Goal: Find specific page/section: Find specific page/section

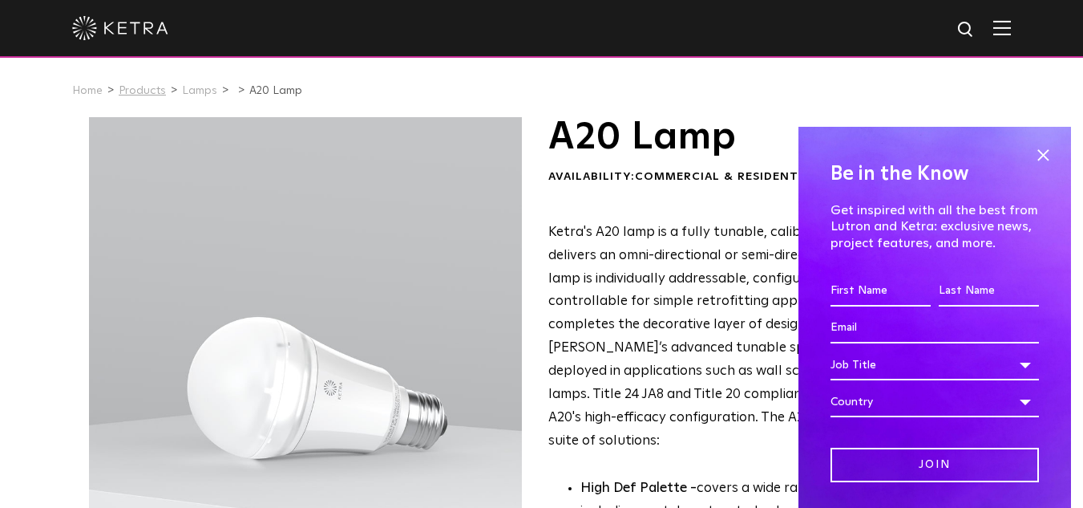
click at [126, 89] on link "Products" at bounding box center [142, 90] width 47 height 11
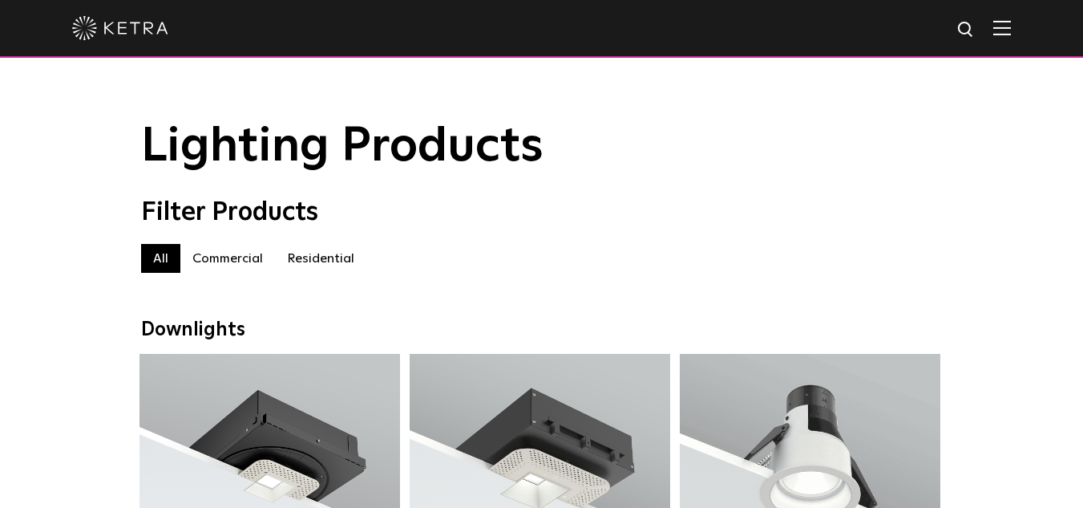
click at [333, 261] on label "Residential" at bounding box center [320, 258] width 91 height 29
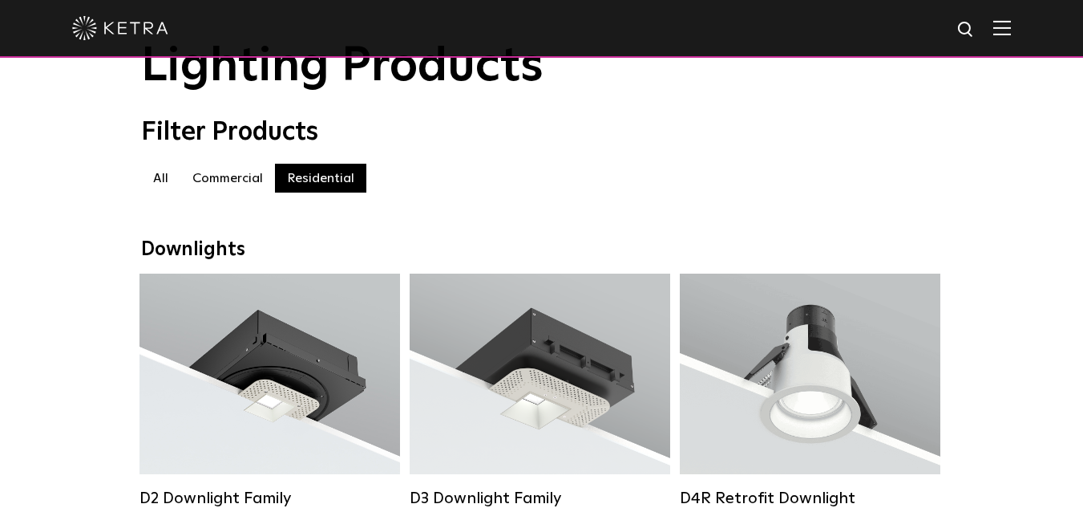
click at [329, 187] on label "Residential" at bounding box center [320, 178] width 91 height 29
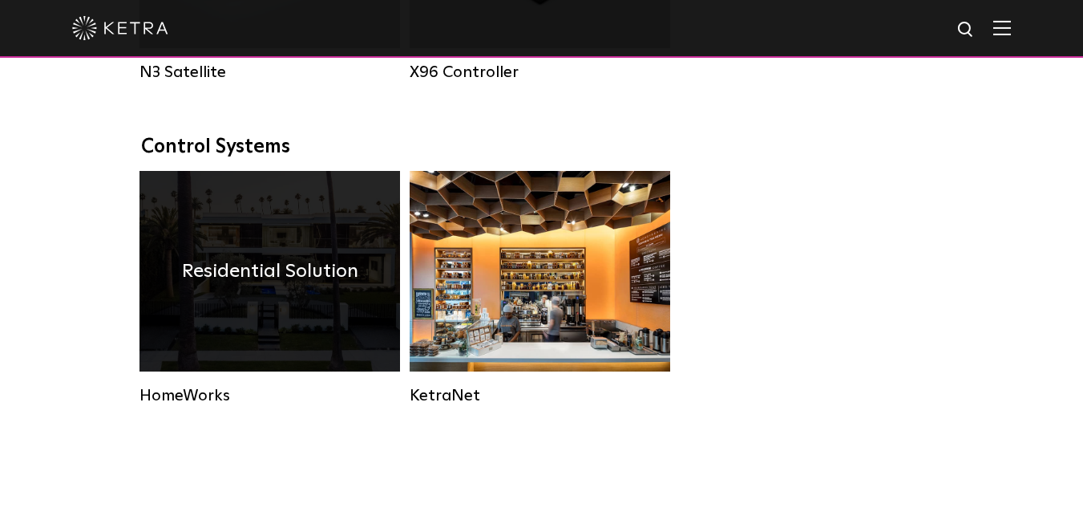
scroll to position [2085, 0]
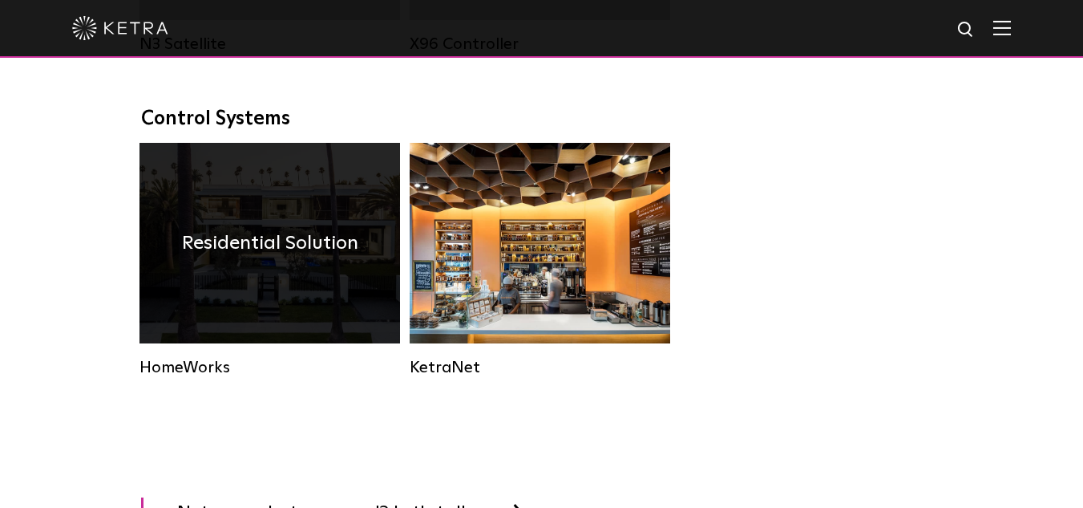
click at [305, 258] on h4 "Residential Solution" at bounding box center [270, 243] width 176 height 30
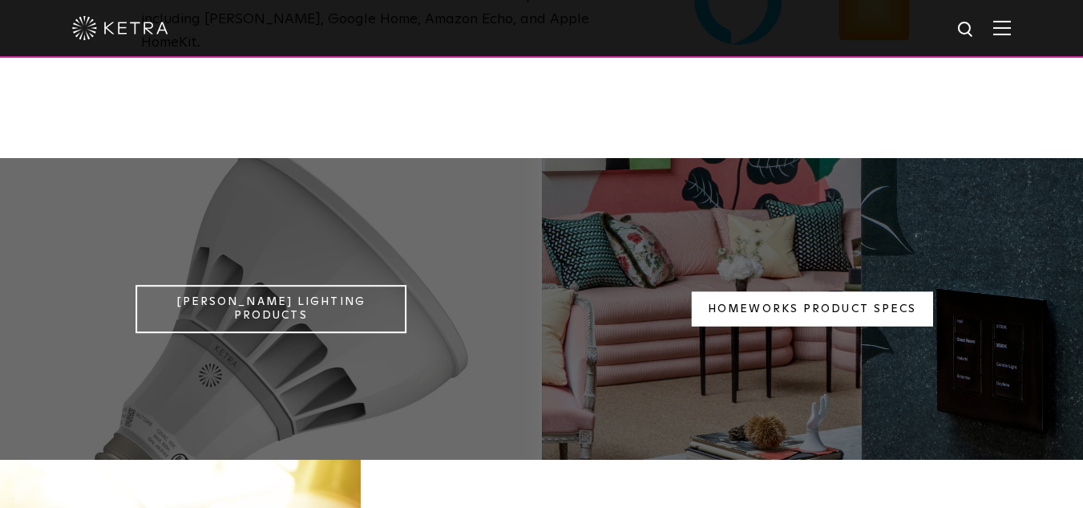
scroll to position [1123, 0]
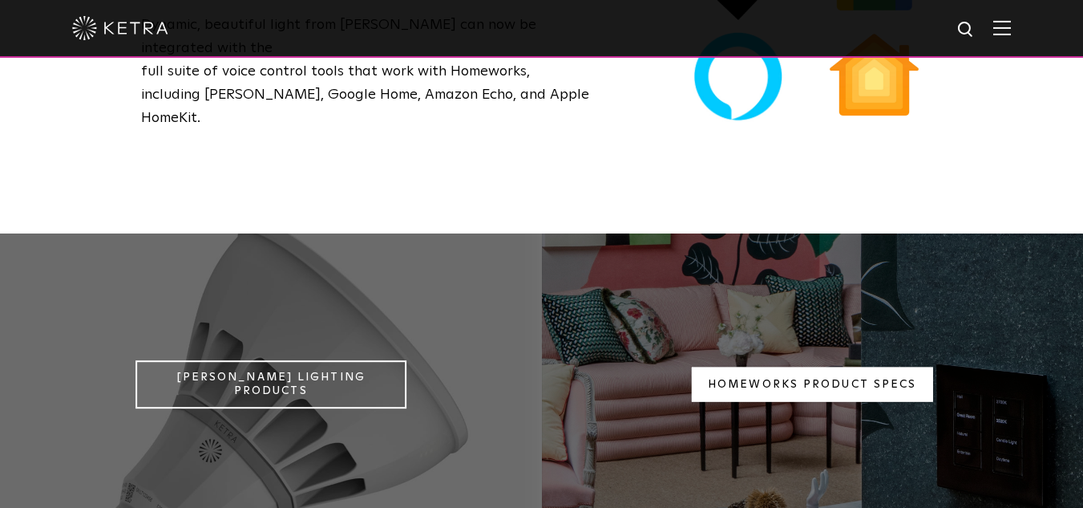
click at [842, 367] on link "Homeworks Product Specs" at bounding box center [812, 384] width 241 height 34
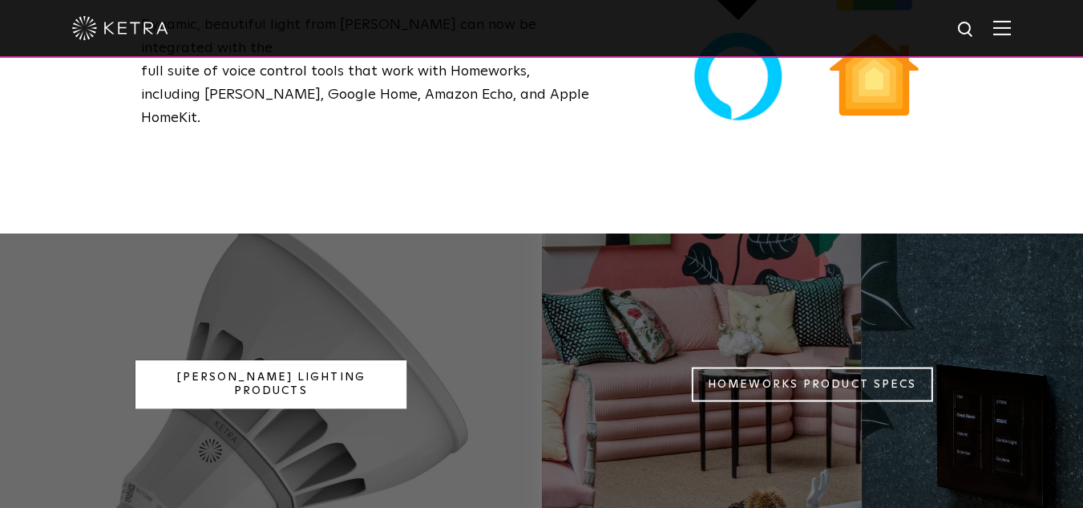
click at [293, 360] on link "Ketra Lighting Products" at bounding box center [271, 384] width 271 height 48
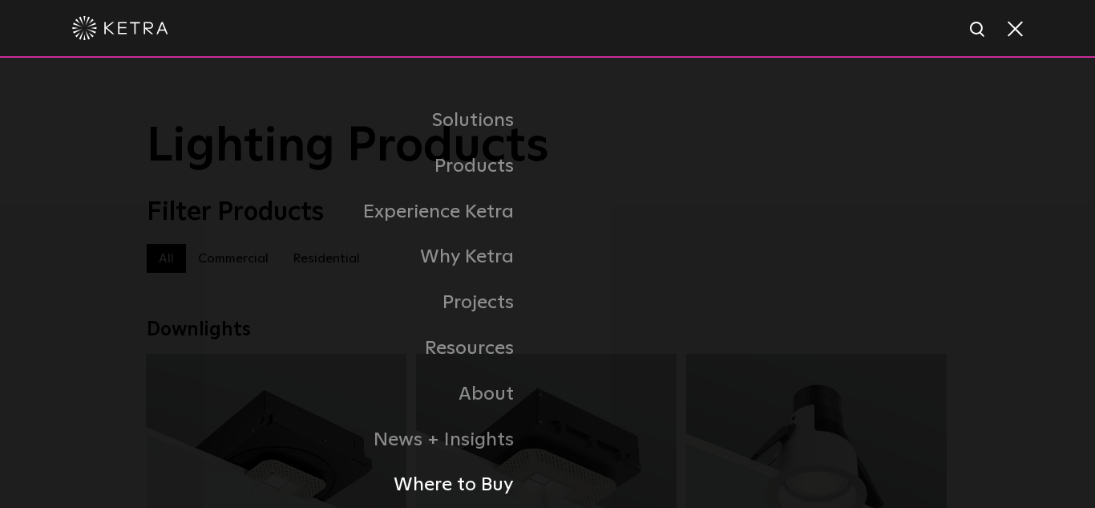
click at [471, 483] on link "Where to Buy" at bounding box center [347, 485] width 401 height 46
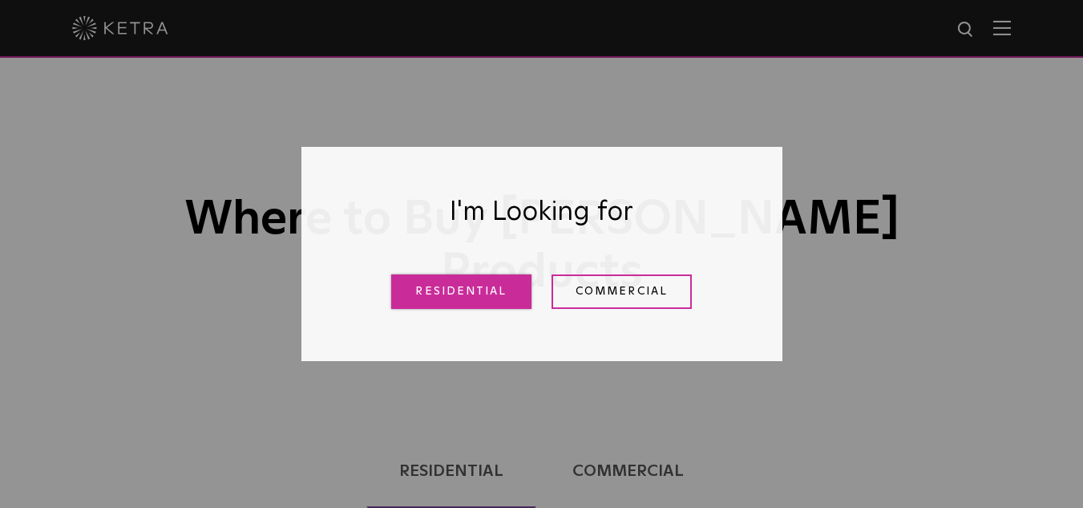
click at [475, 301] on link "Residential" at bounding box center [461, 291] width 140 height 34
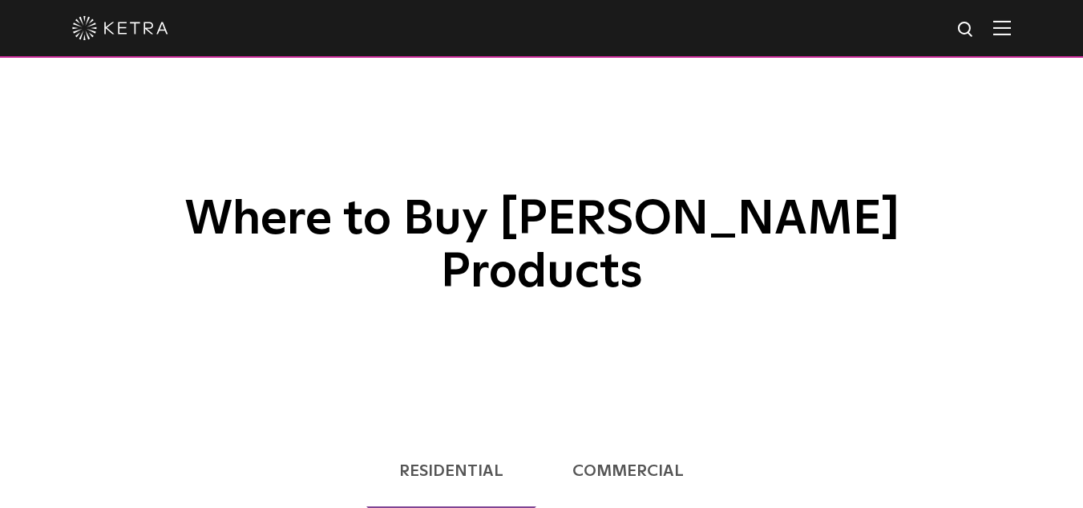
scroll to position [773, 0]
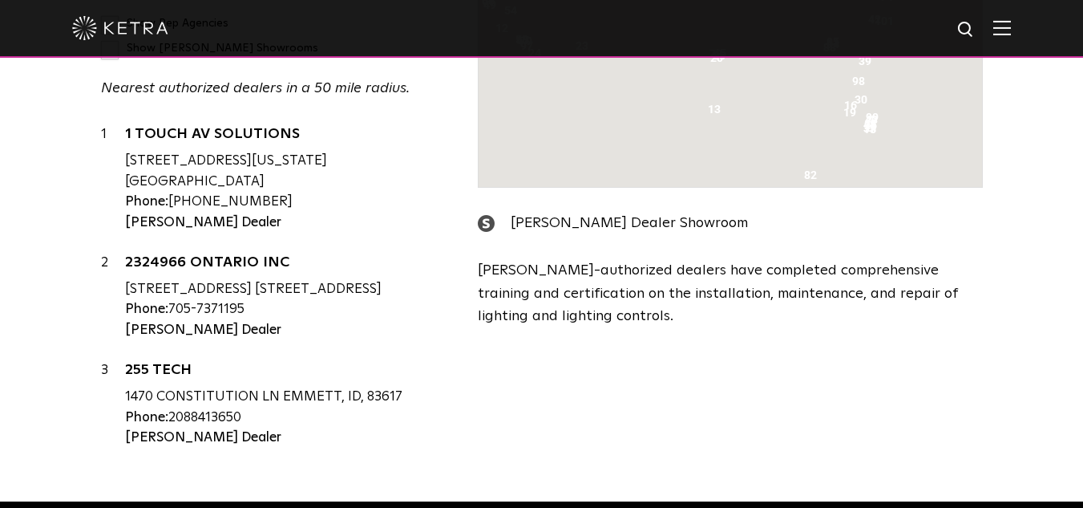
type input "49507"
drag, startPoint x: 391, startPoint y: 220, endPoint x: 386, endPoint y: 238, distance: 19.3
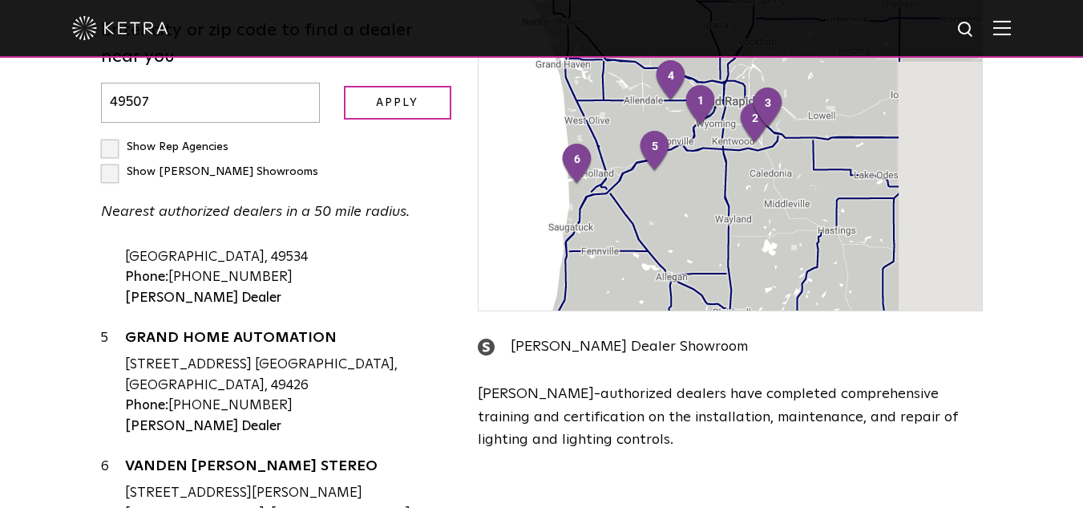
scroll to position [0, 0]
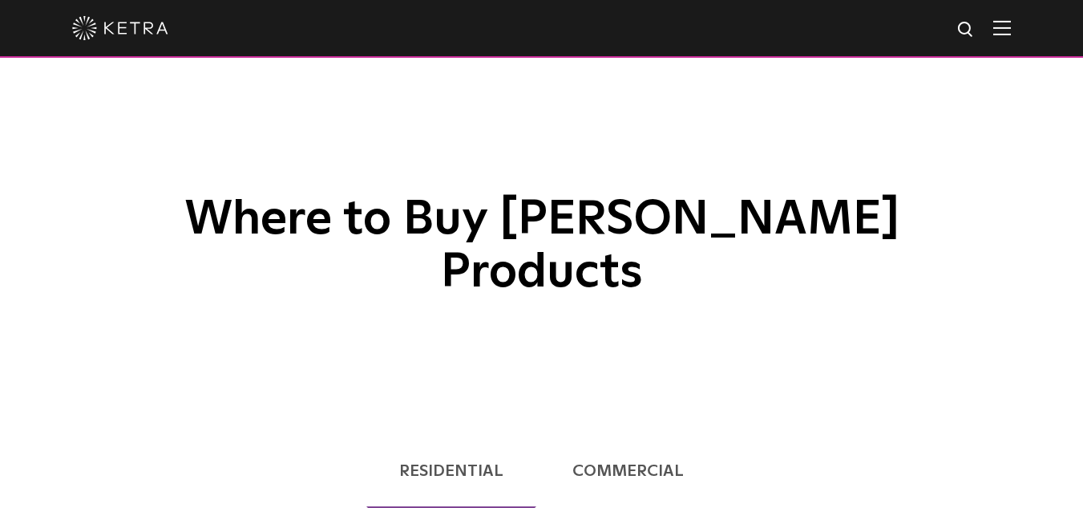
click at [1011, 40] on div at bounding box center [541, 28] width 939 height 56
click at [1011, 33] on img at bounding box center [1002, 27] width 18 height 15
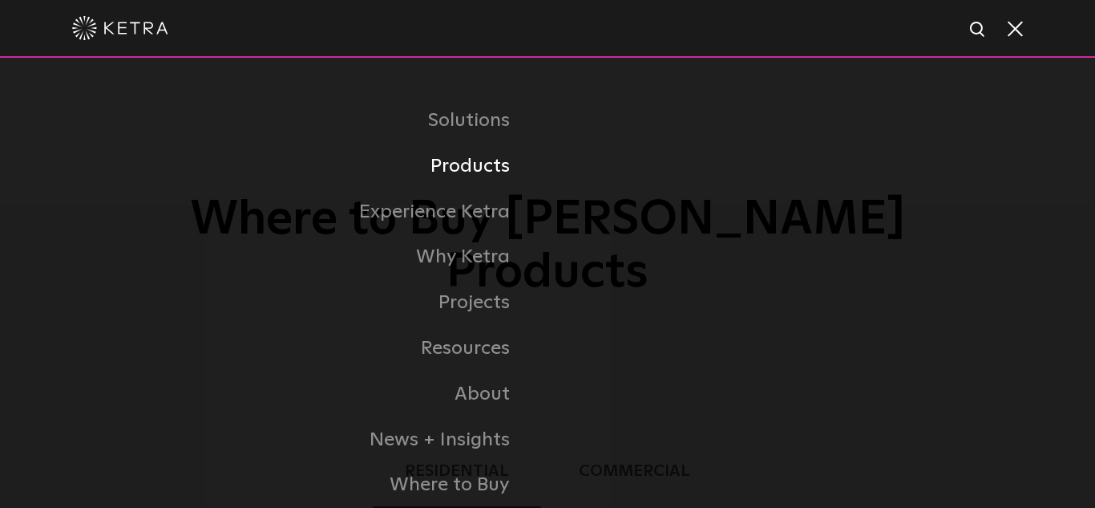
click at [482, 172] on link "Products" at bounding box center [321, 167] width 453 height 46
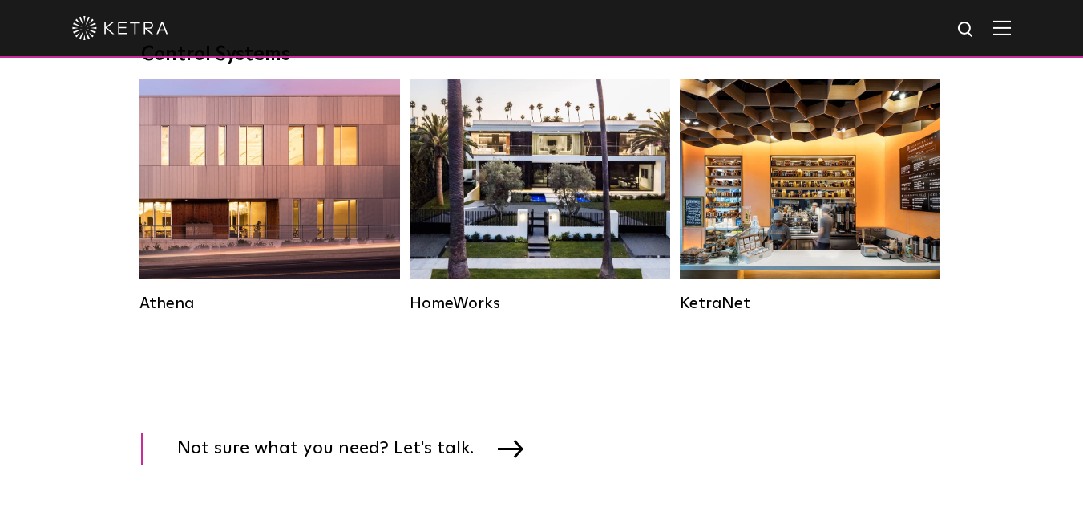
scroll to position [2405, 0]
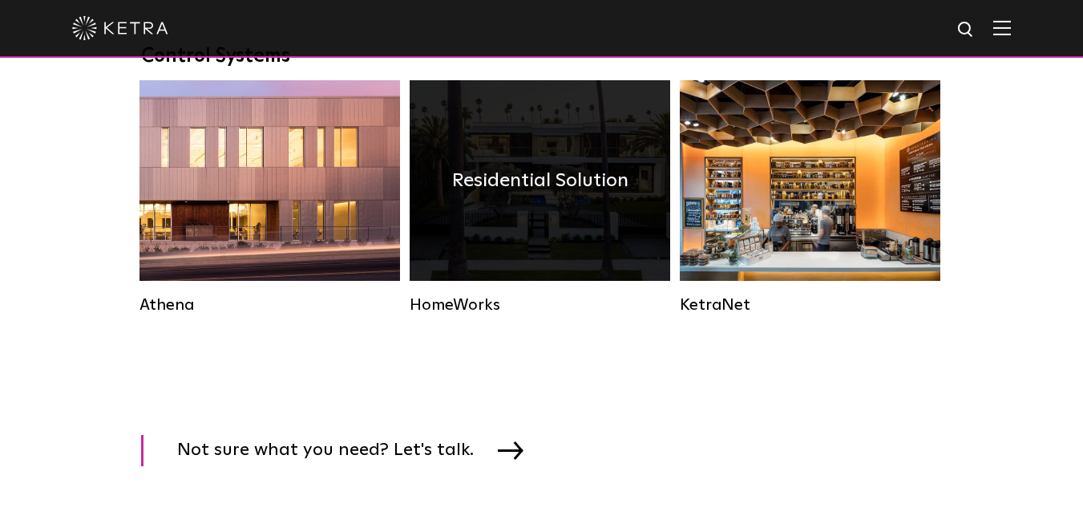
click at [505, 251] on div "Residential Solution" at bounding box center [540, 180] width 261 height 200
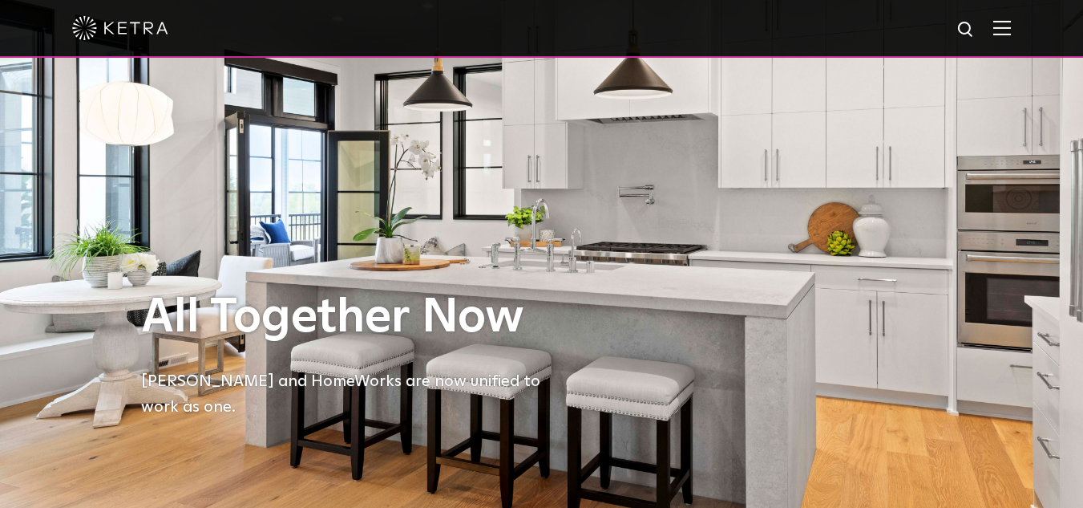
drag, startPoint x: 518, startPoint y: 296, endPoint x: 491, endPoint y: 360, distance: 69.7
click at [493, 344] on h1 "All Together Now" at bounding box center [345, 317] width 409 height 53
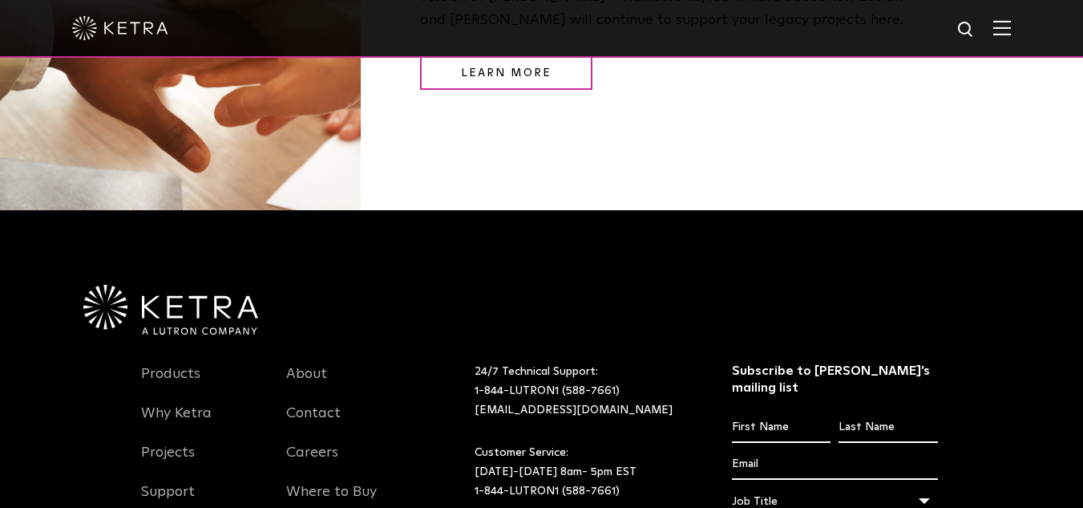
scroll to position [2005, 0]
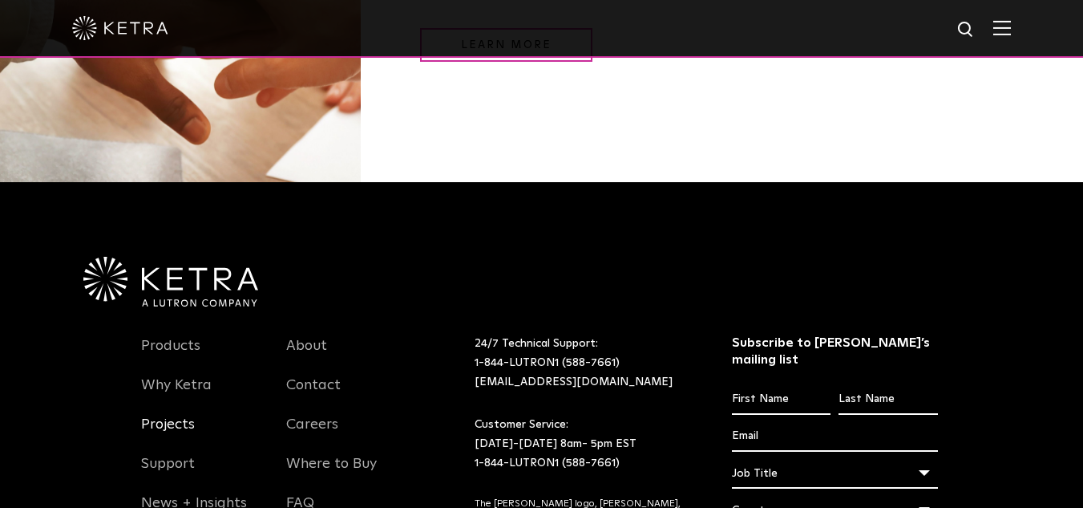
click at [161, 415] on link "Projects" at bounding box center [168, 433] width 54 height 37
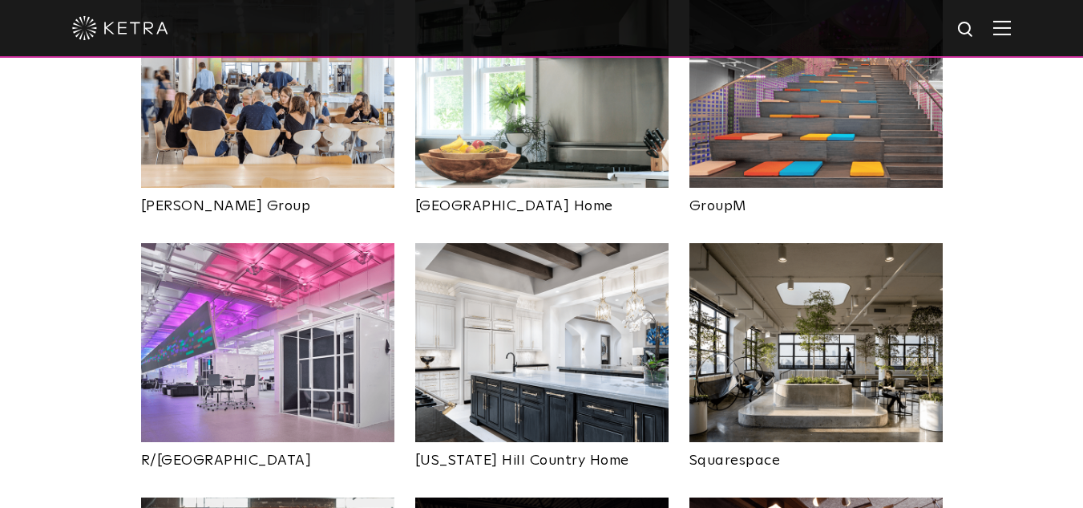
scroll to position [2967, 0]
